Goal: Communication & Community: Answer question/provide support

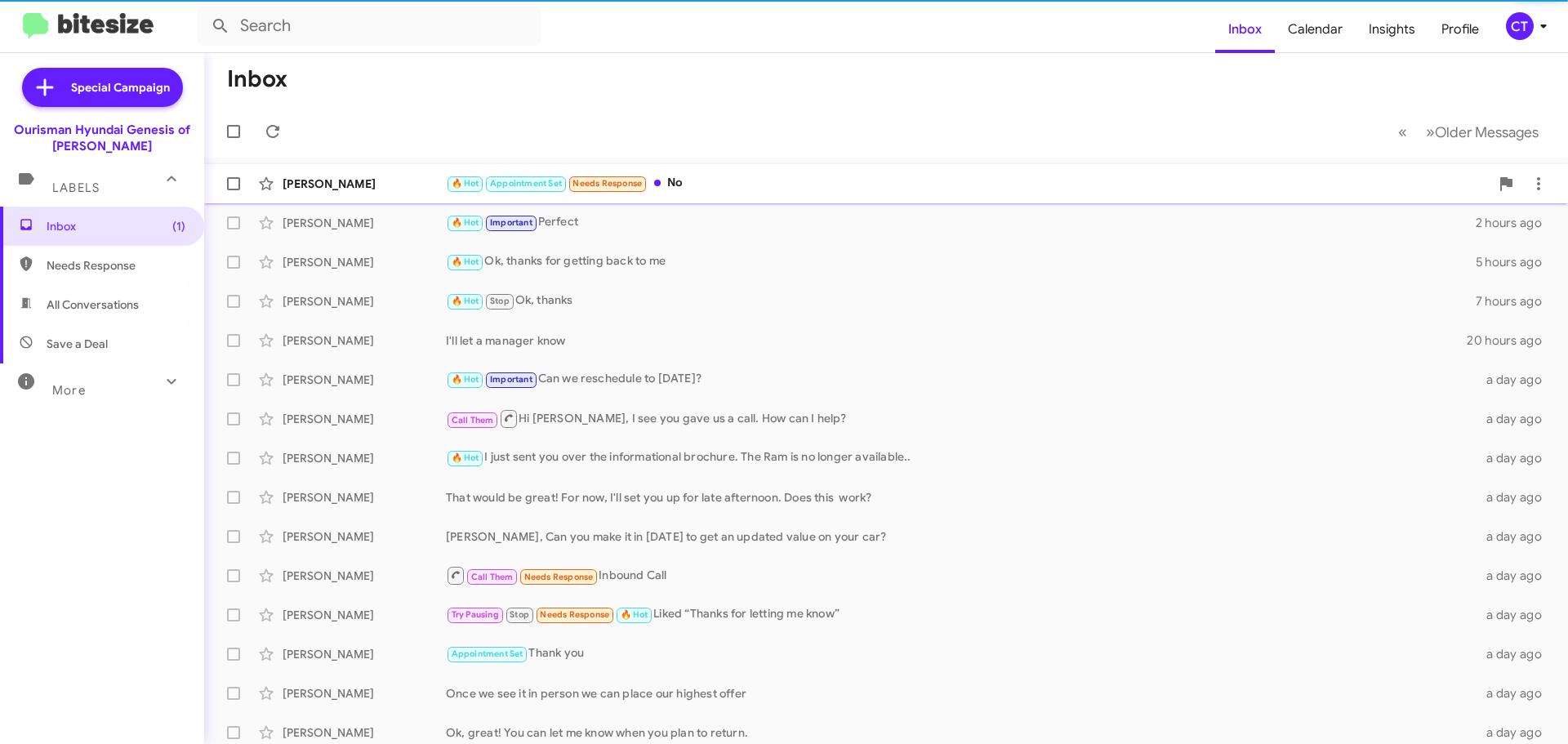
click at [825, 201] on span "Eileen Stauffer 🔥 Hot Appointment Set Needs Response No an hour ago" at bounding box center [886, 183] width 1364 height 39
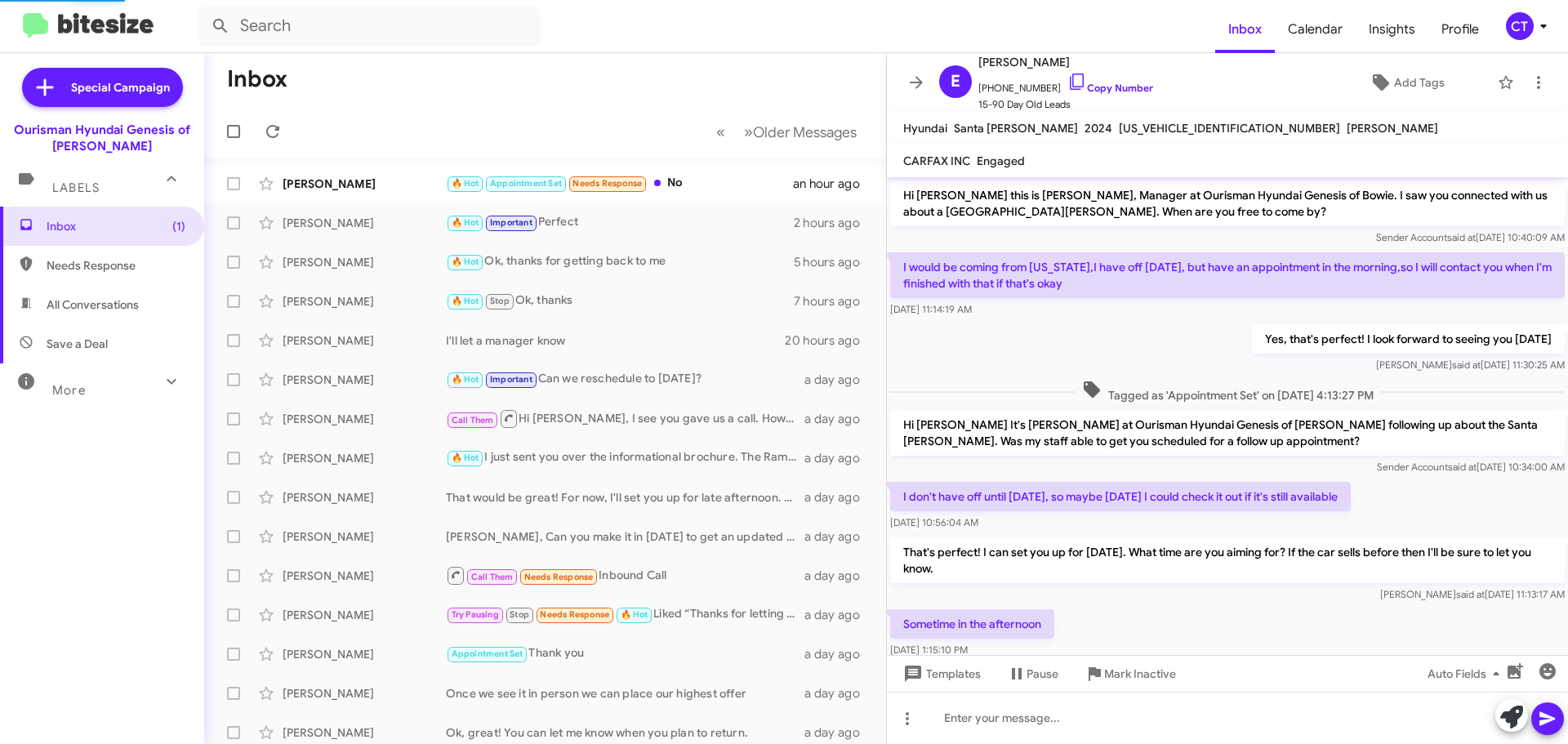
scroll to position [505, 0]
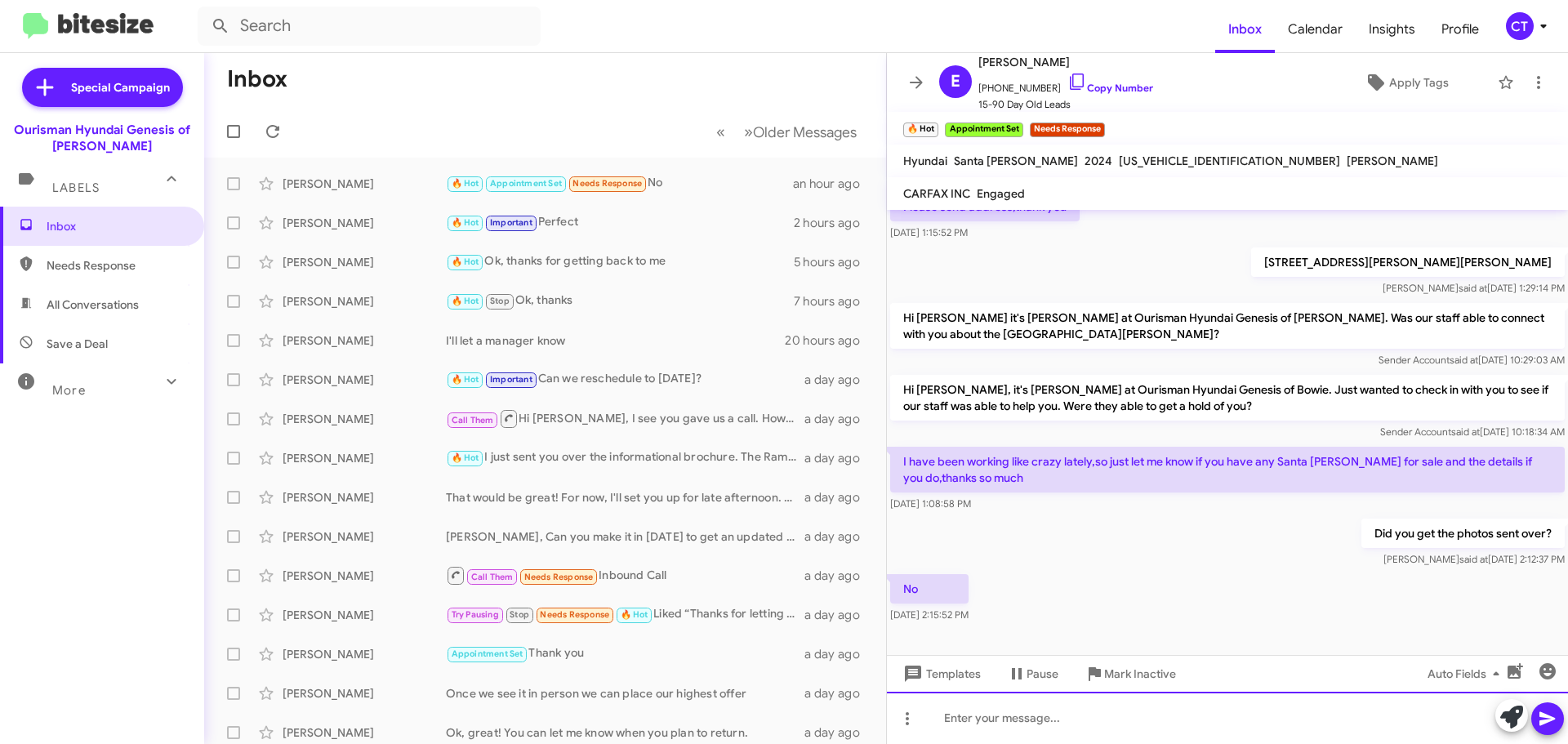
click at [992, 720] on div at bounding box center [1227, 718] width 681 height 53
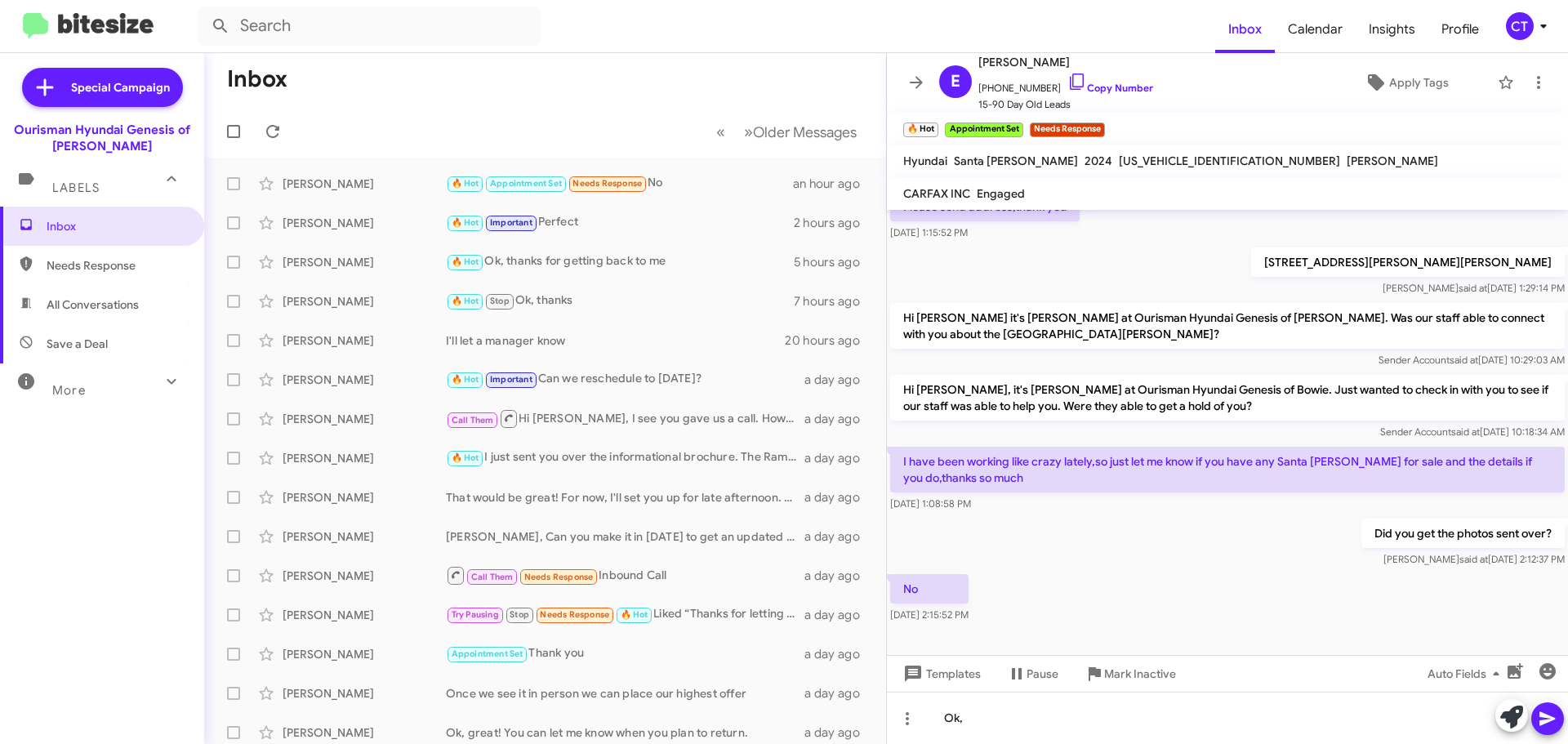
click at [1548, 712] on icon at bounding box center [1547, 719] width 20 height 20
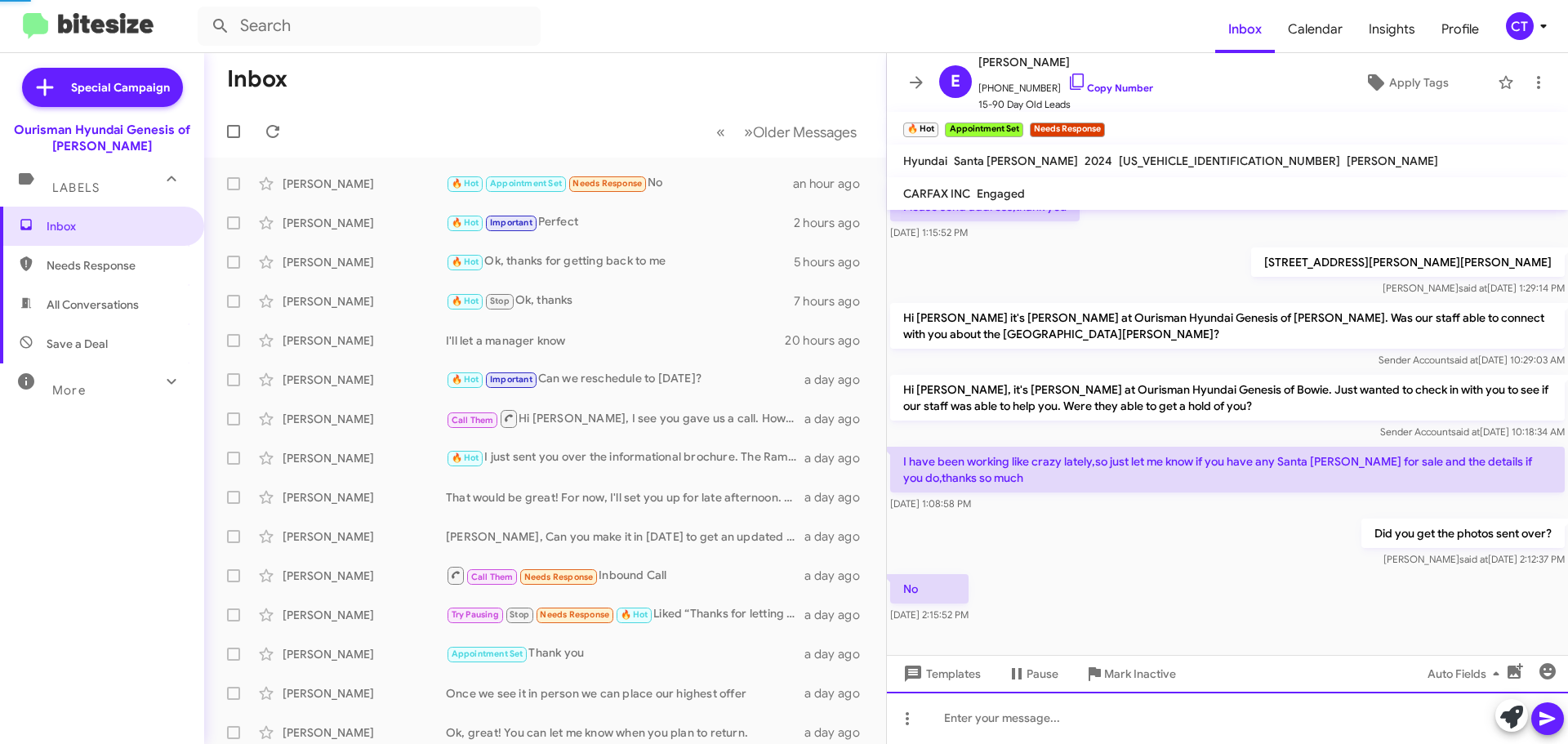
scroll to position [0, 0]
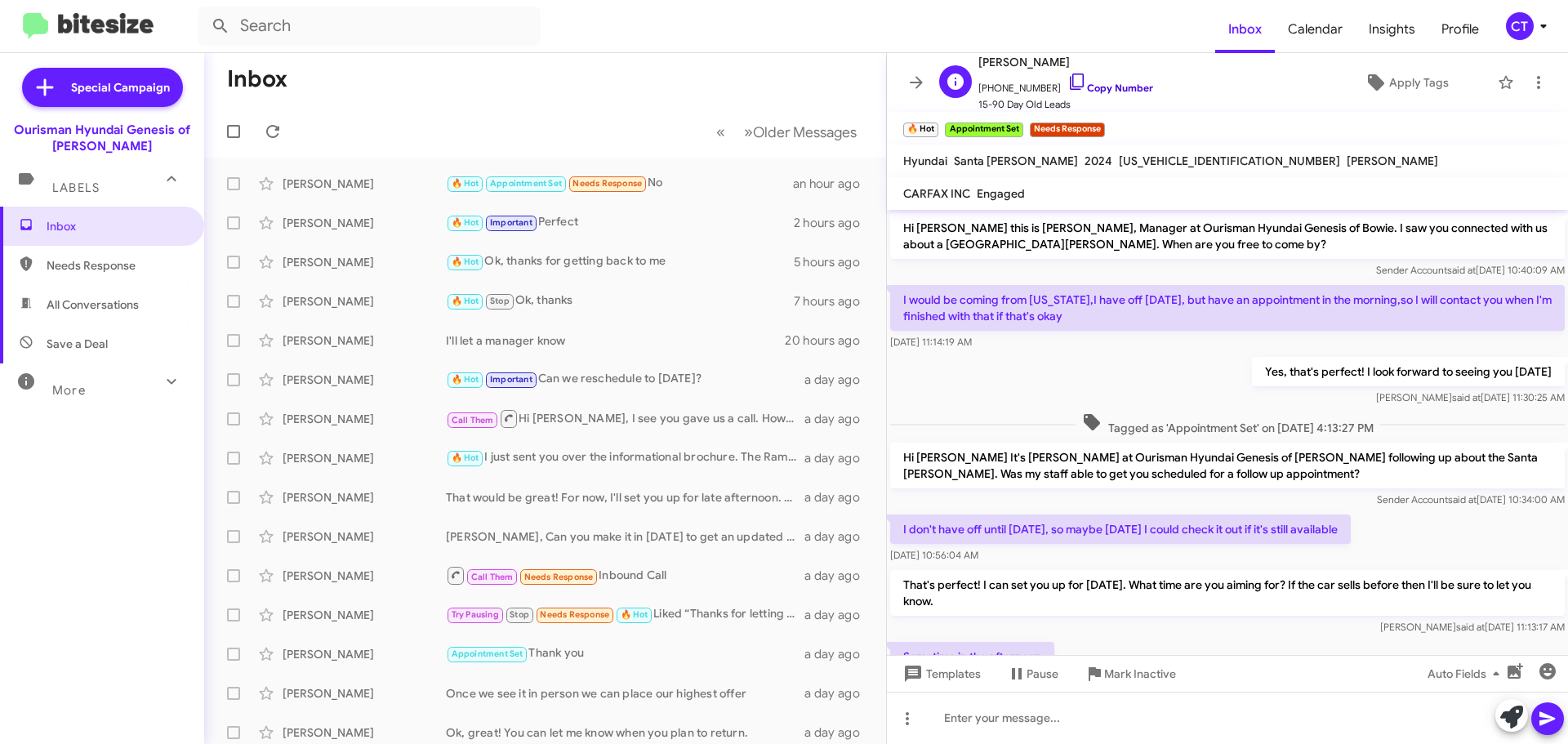
click at [1067, 76] on icon at bounding box center [1077, 82] width 20 height 20
drag, startPoint x: 1534, startPoint y: 27, endPoint x: 1521, endPoint y: 33, distance: 14.3
click at [1534, 27] on icon at bounding box center [1544, 26] width 20 height 20
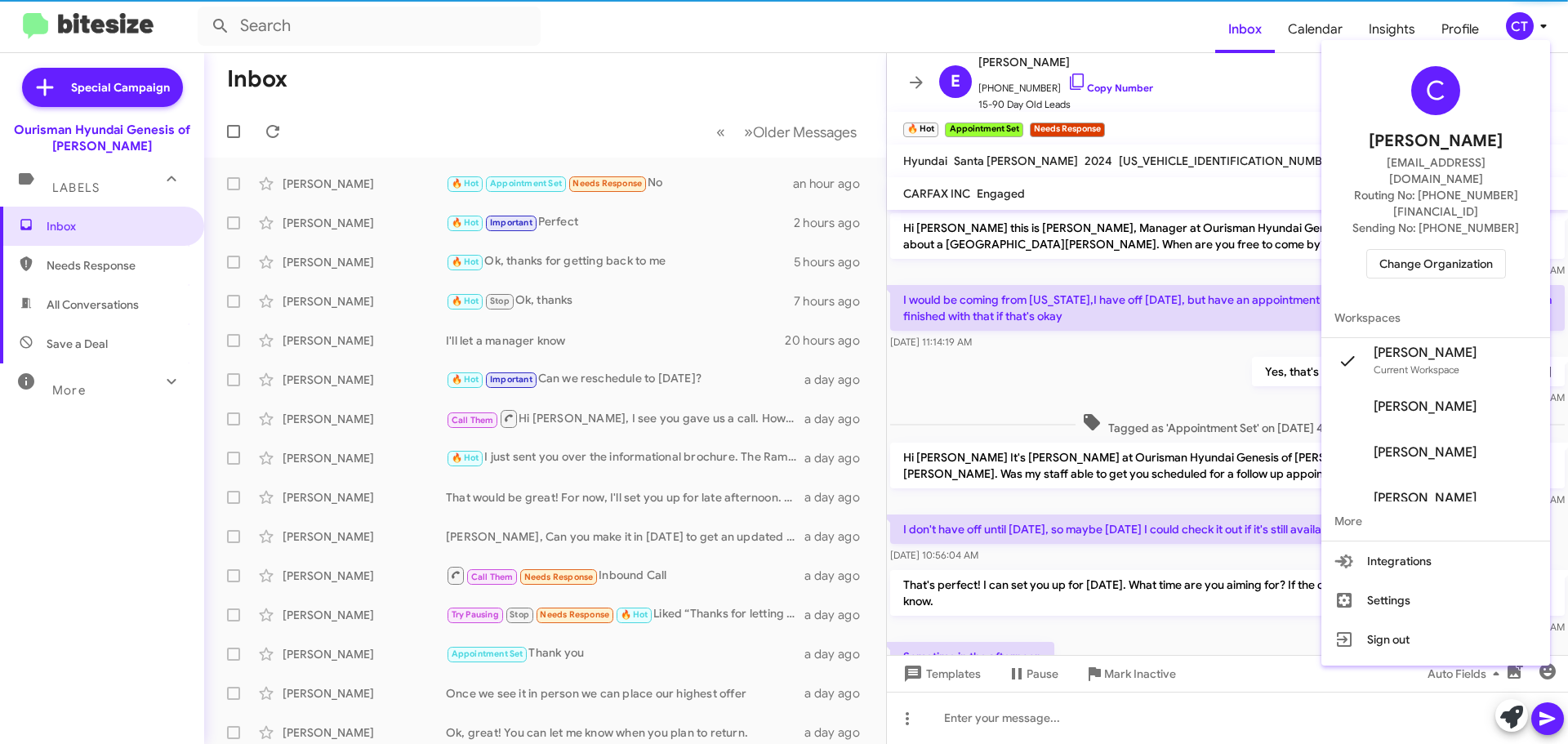
click at [1446, 250] on span "Change Organization" at bounding box center [1436, 263] width 113 height 28
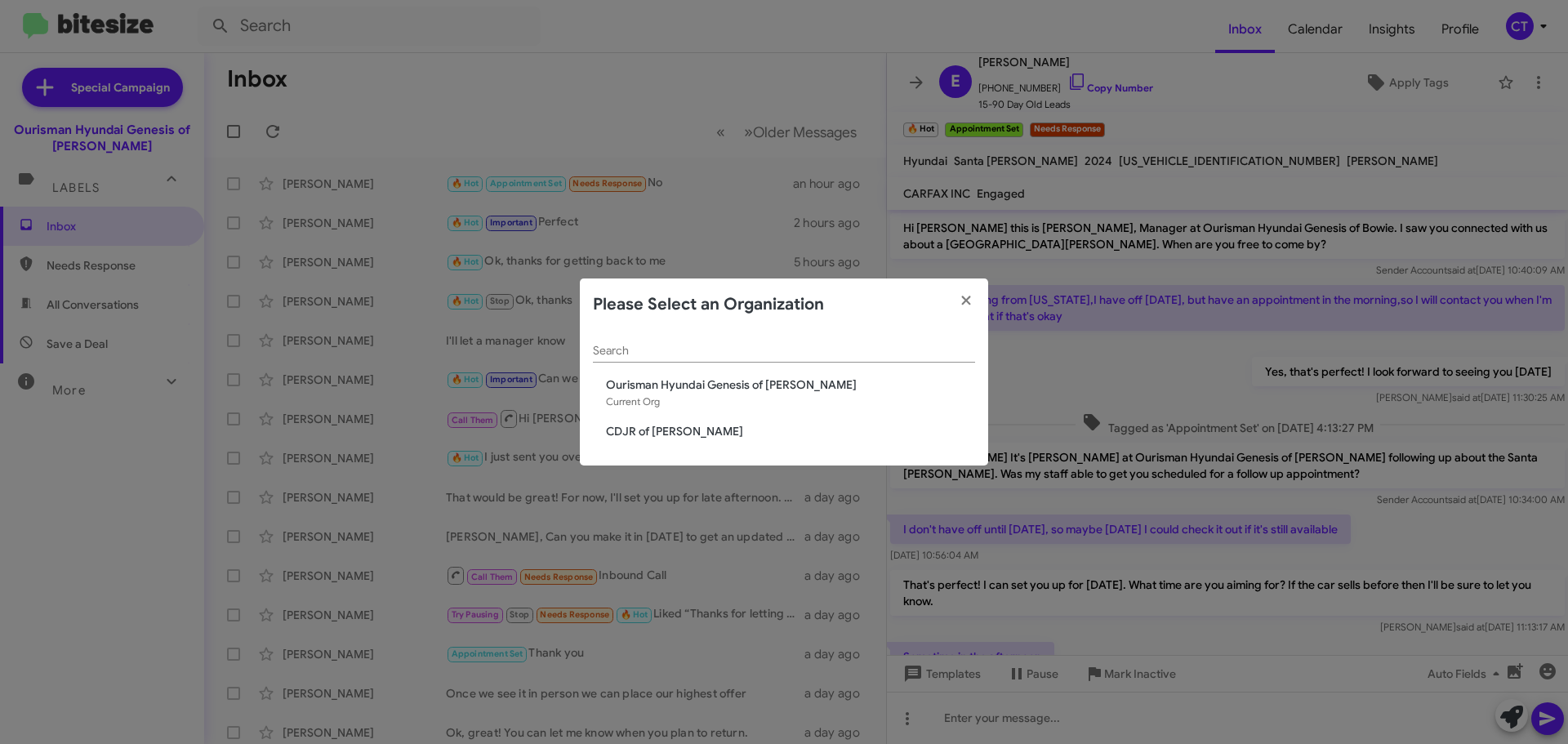
click at [652, 431] on span "CDJR of [PERSON_NAME]" at bounding box center [790, 431] width 369 height 16
